Goal: Information Seeking & Learning: Learn about a topic

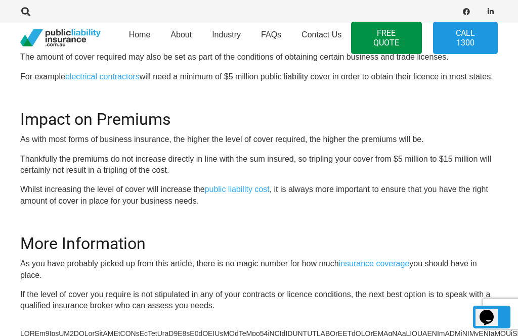
scroll to position [637, 0]
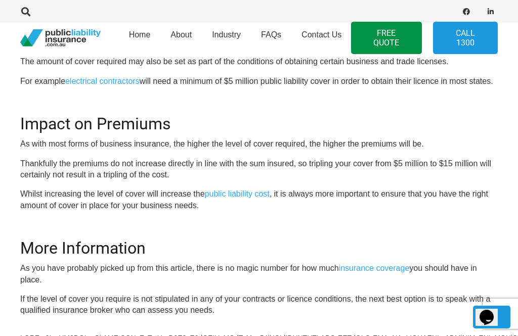
click at [243, 190] on link "public liability cost" at bounding box center [237, 194] width 65 height 9
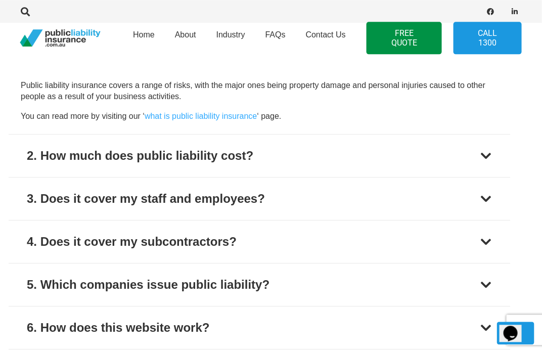
scroll to position [1341, 0]
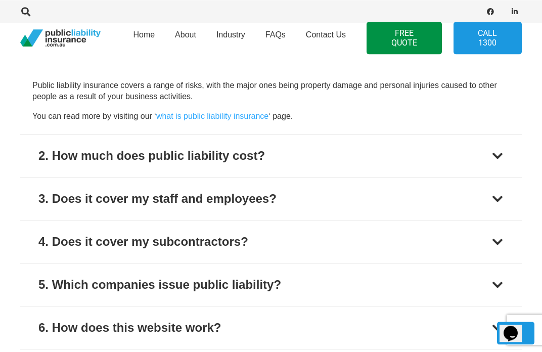
click at [214, 147] on div "2. How much does public liability cost?" at bounding box center [151, 156] width 227 height 18
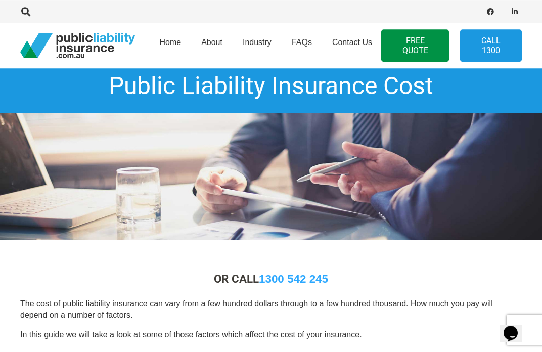
scroll to position [0, 0]
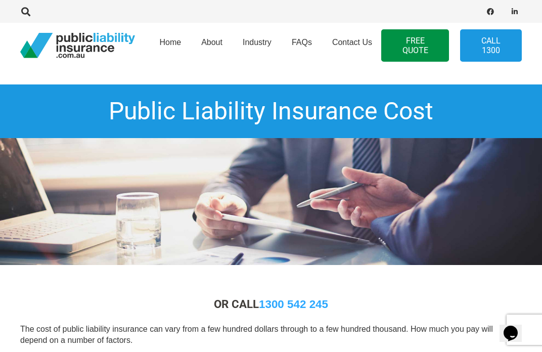
click at [414, 39] on link "FREE QUOTE" at bounding box center [414, 45] width 67 height 32
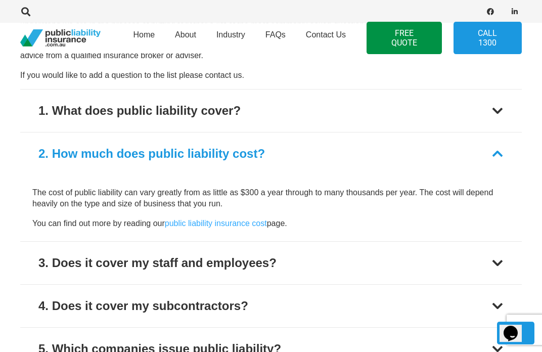
scroll to position [1282, 0]
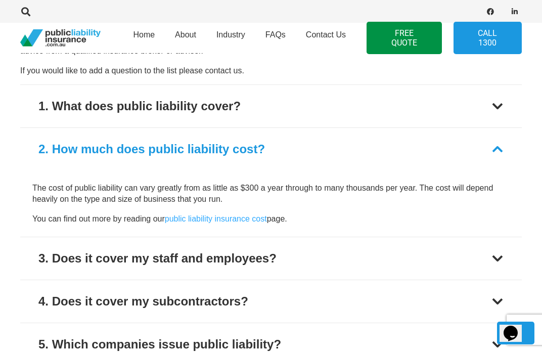
click at [141, 98] on div "1. What does public liability cover?" at bounding box center [139, 106] width 202 height 18
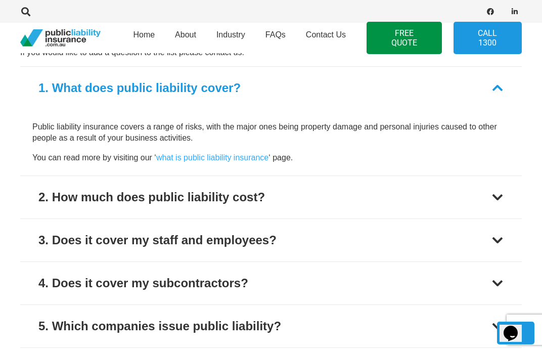
scroll to position [1300, 0]
click at [212, 153] on link "what is public liability insurance" at bounding box center [212, 157] width 112 height 9
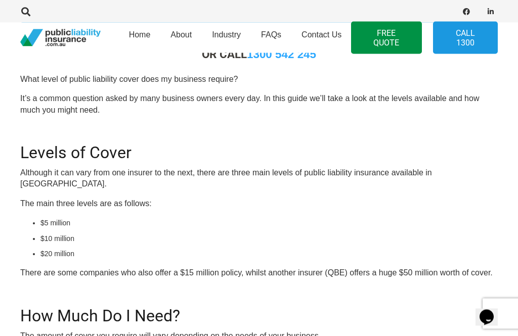
scroll to position [254, 0]
